Goal: Check status: Check status

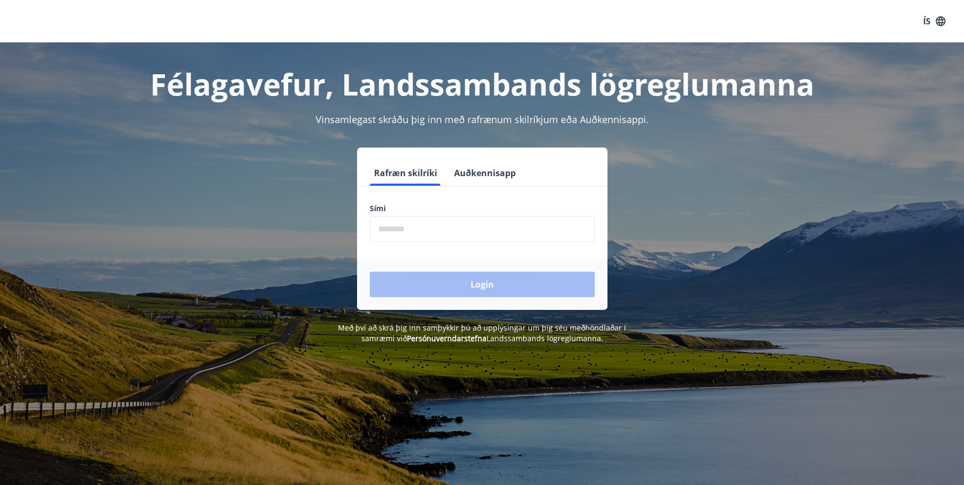
click at [469, 222] on input "phone" at bounding box center [482, 229] width 225 height 26
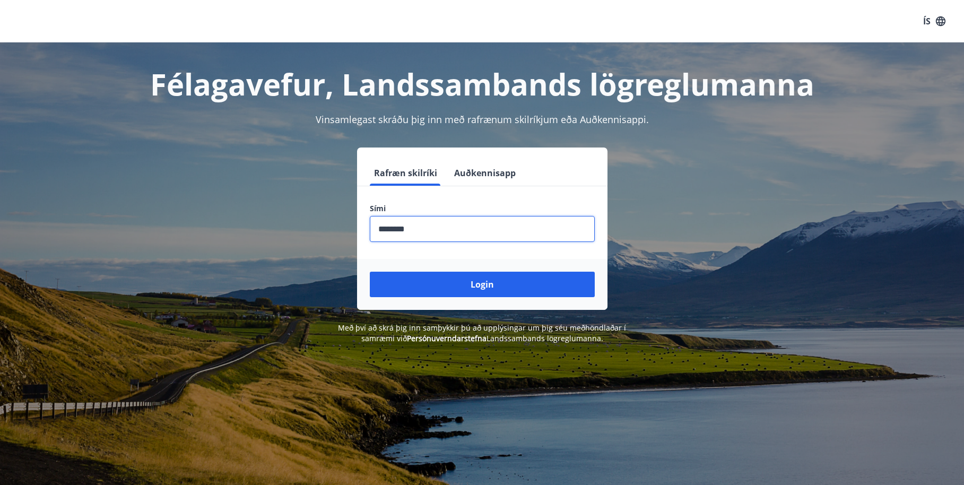
type input "********"
click at [370, 272] on button "Login" at bounding box center [482, 284] width 225 height 25
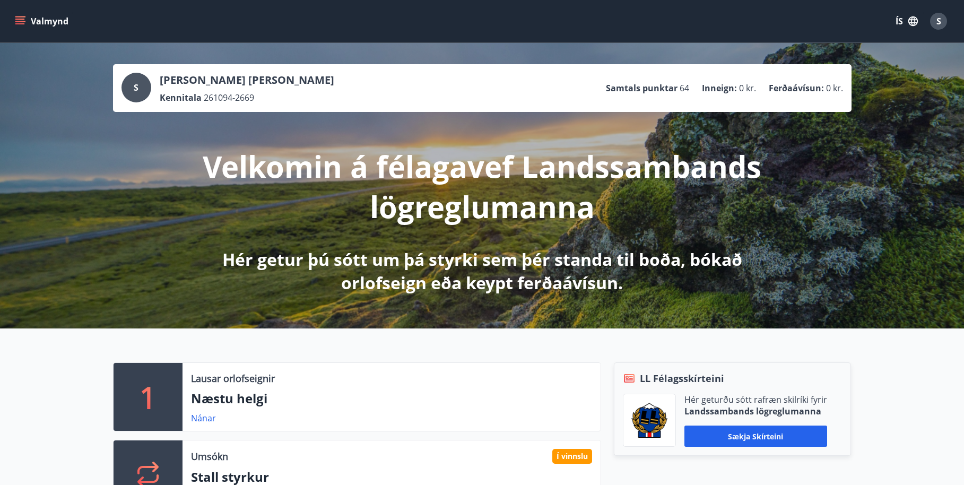
click at [55, 16] on button "Valmynd" at bounding box center [43, 21] width 60 height 19
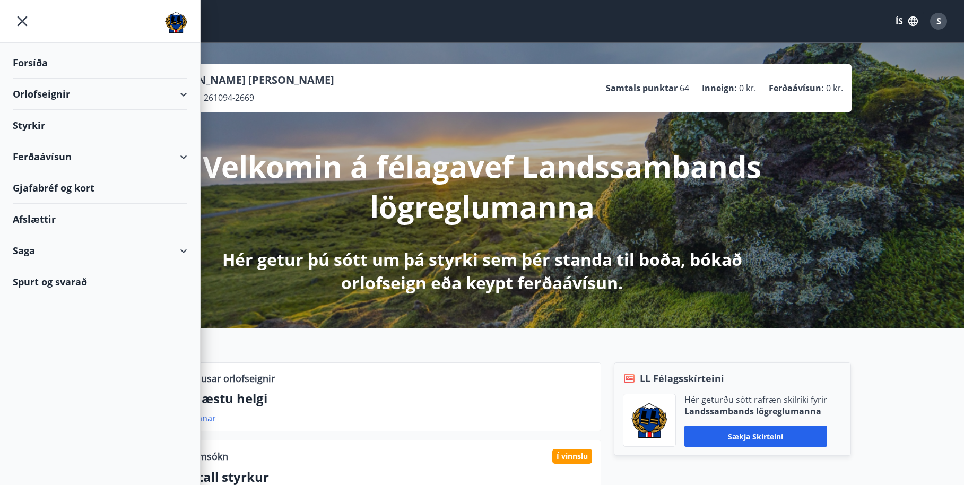
click at [20, 252] on div "Saga" at bounding box center [100, 250] width 175 height 31
click at [38, 391] on div "Styrkjasaga" at bounding box center [100, 389] width 158 height 22
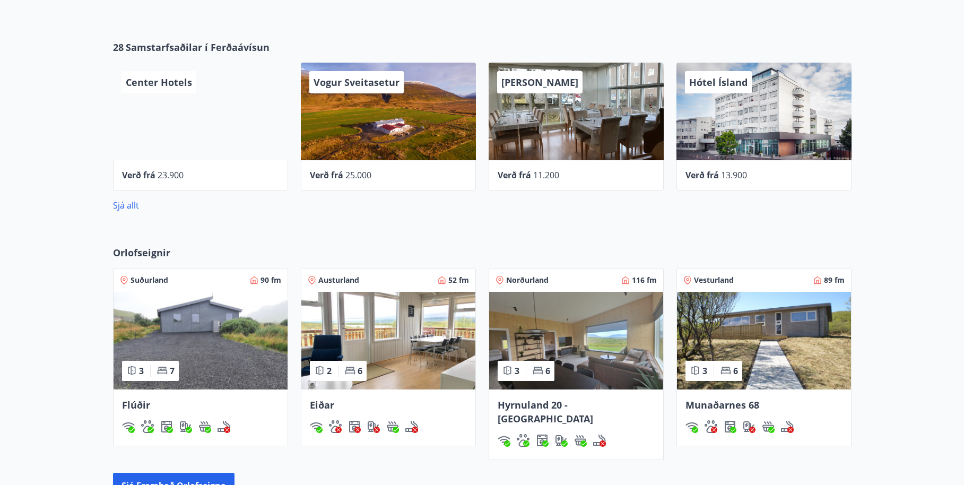
scroll to position [796, 0]
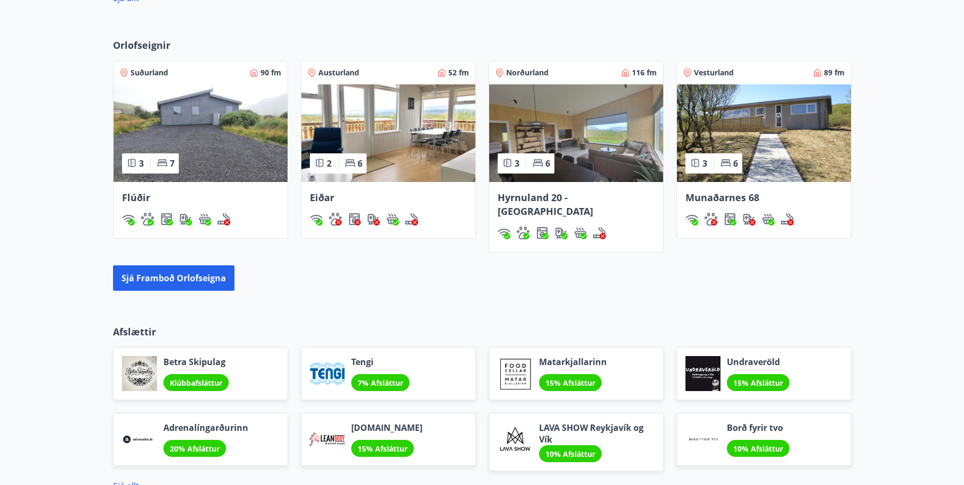
click at [196, 120] on img at bounding box center [201, 133] width 174 height 98
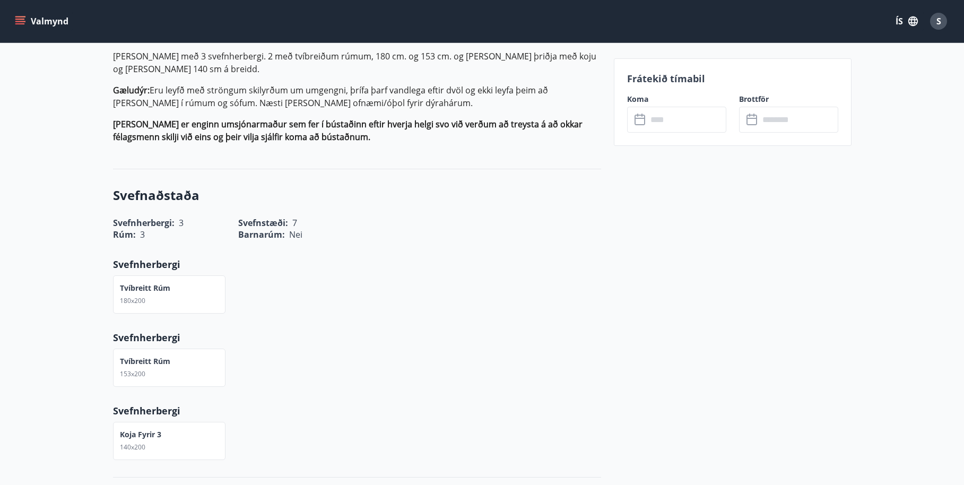
scroll to position [318, 0]
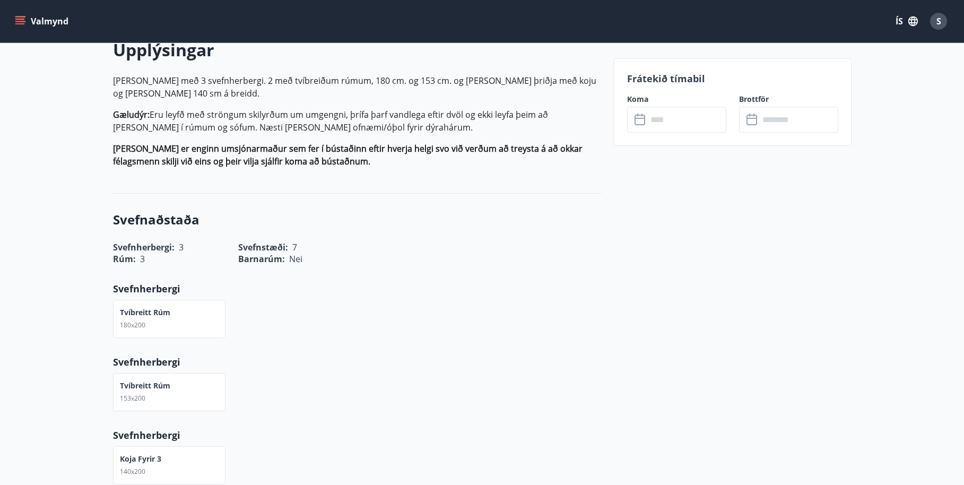
click at [688, 133] on div "Frátekið tímabil Koma ​ ​ Brottför ​ ​" at bounding box center [733, 102] width 238 height 88
click at [685, 117] on input "text" at bounding box center [686, 120] width 79 height 26
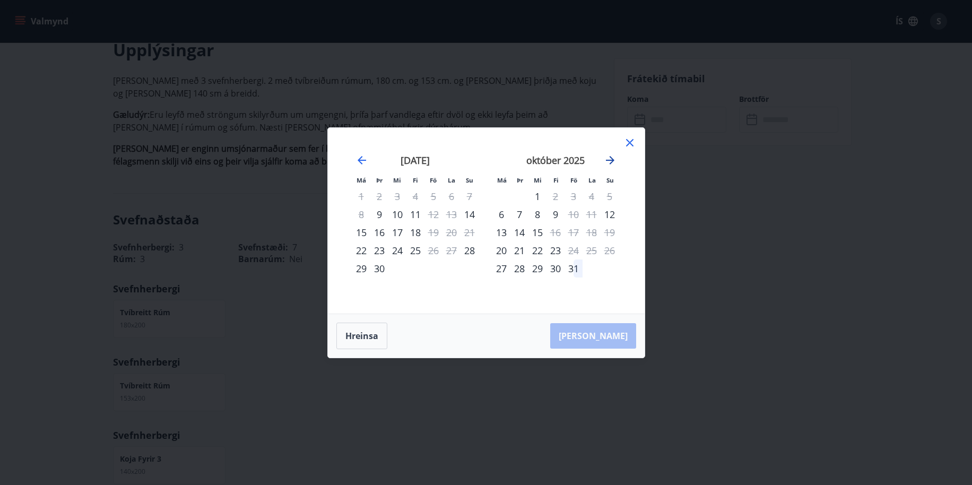
click at [612, 161] on icon "Move forward to switch to the next month." at bounding box center [610, 160] width 8 height 8
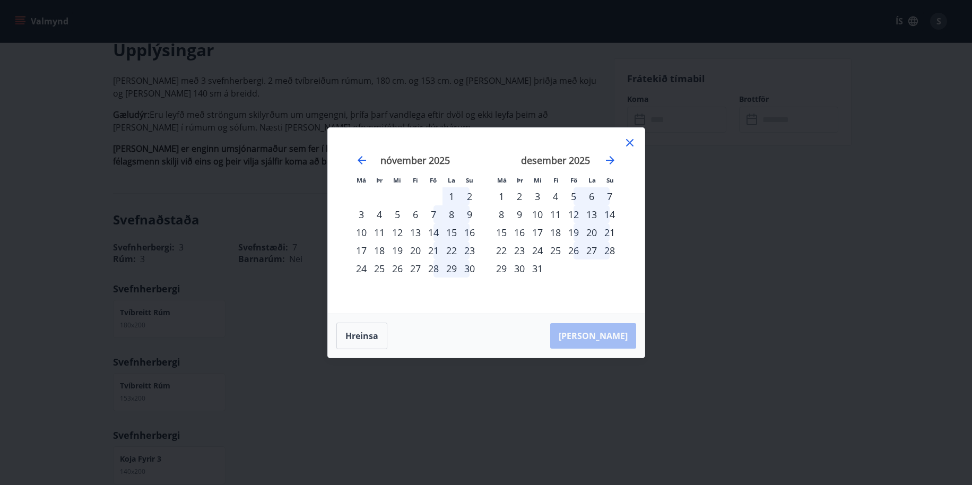
click at [627, 139] on icon at bounding box center [629, 142] width 7 height 7
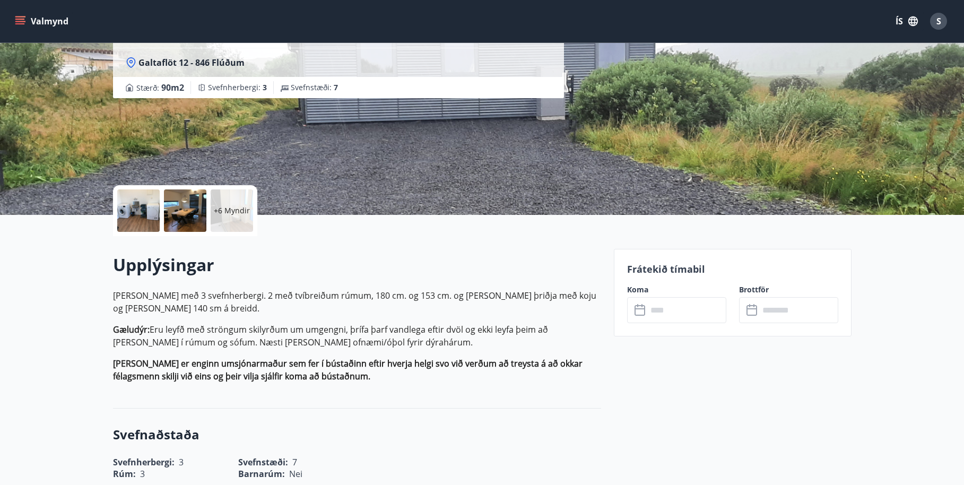
scroll to position [0, 0]
